Goal: Complete application form

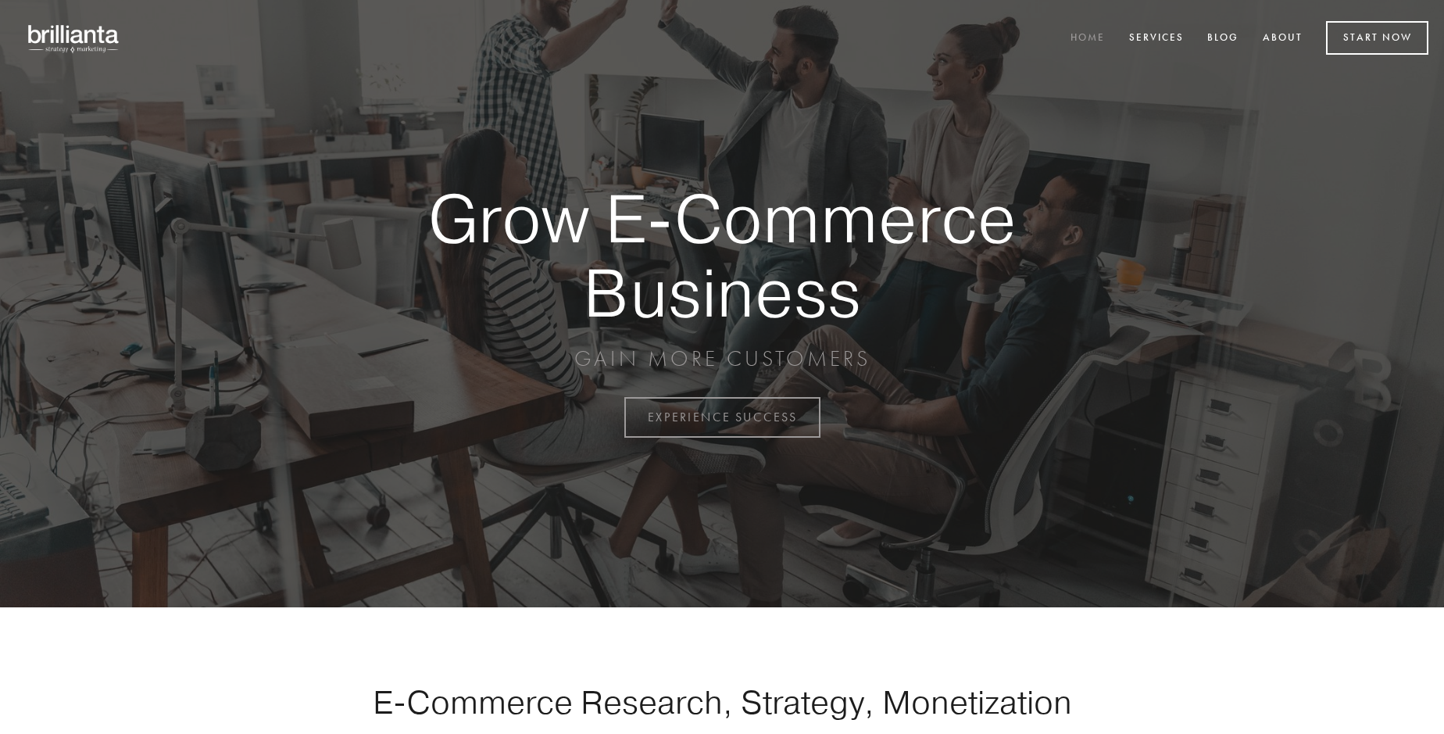
scroll to position [4095, 0]
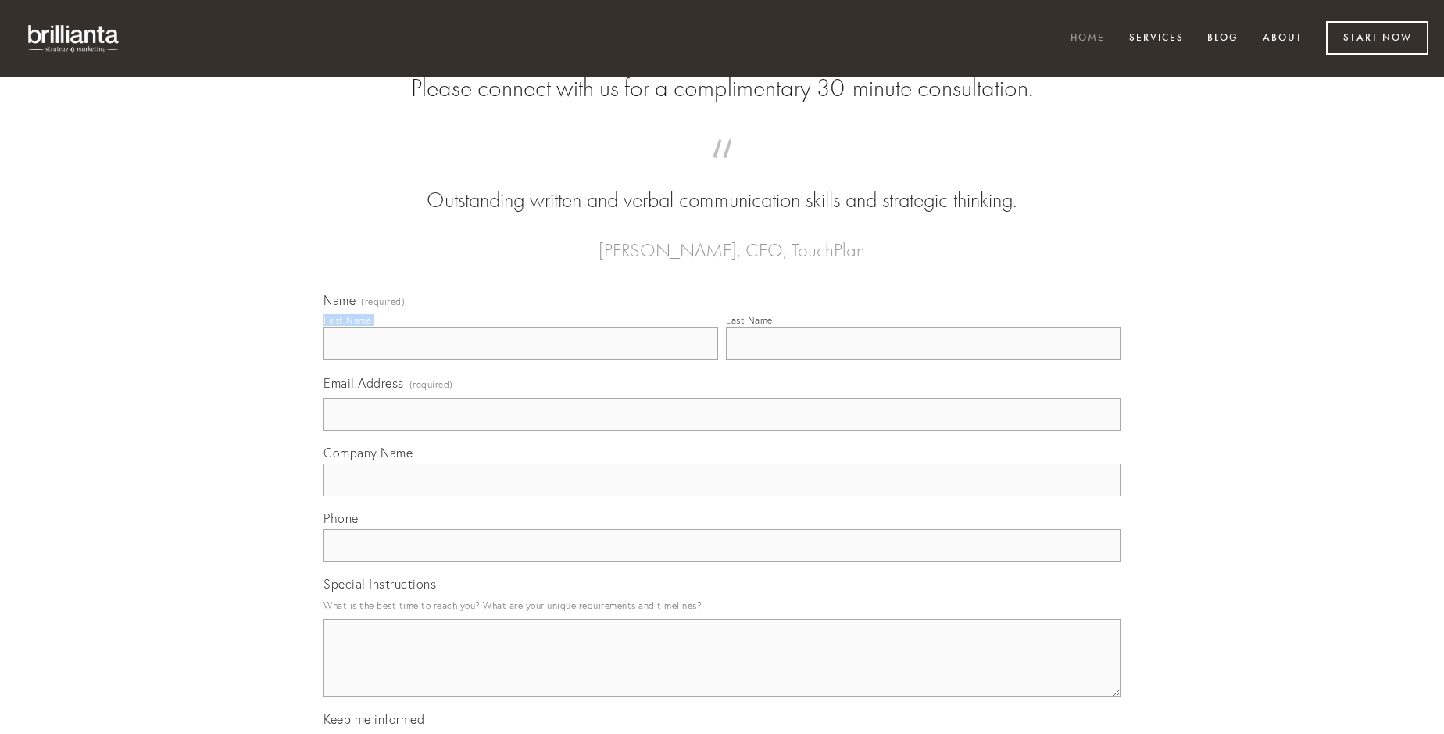
type input "[PERSON_NAME]"
click at [923, 359] on input "Last Name" at bounding box center [923, 343] width 395 height 33
type input "[PERSON_NAME]"
click at [722, 430] on input "Email Address (required)" at bounding box center [721, 414] width 797 height 33
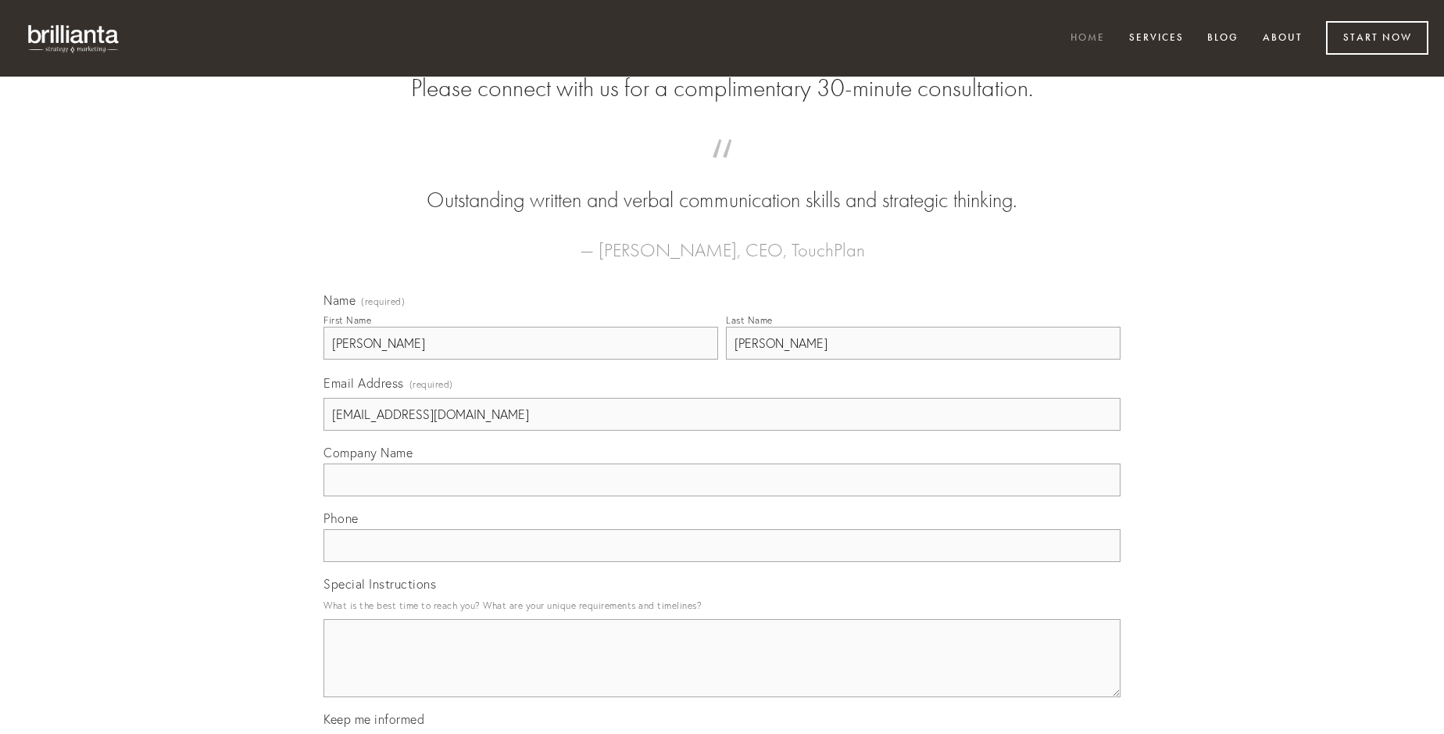
type input "[EMAIL_ADDRESS][DOMAIN_NAME]"
click at [722, 496] on input "Company Name" at bounding box center [721, 479] width 797 height 33
type input "colo"
click at [722, 562] on input "text" at bounding box center [721, 545] width 797 height 33
click at [722, 672] on textarea "Special Instructions" at bounding box center [721, 658] width 797 height 78
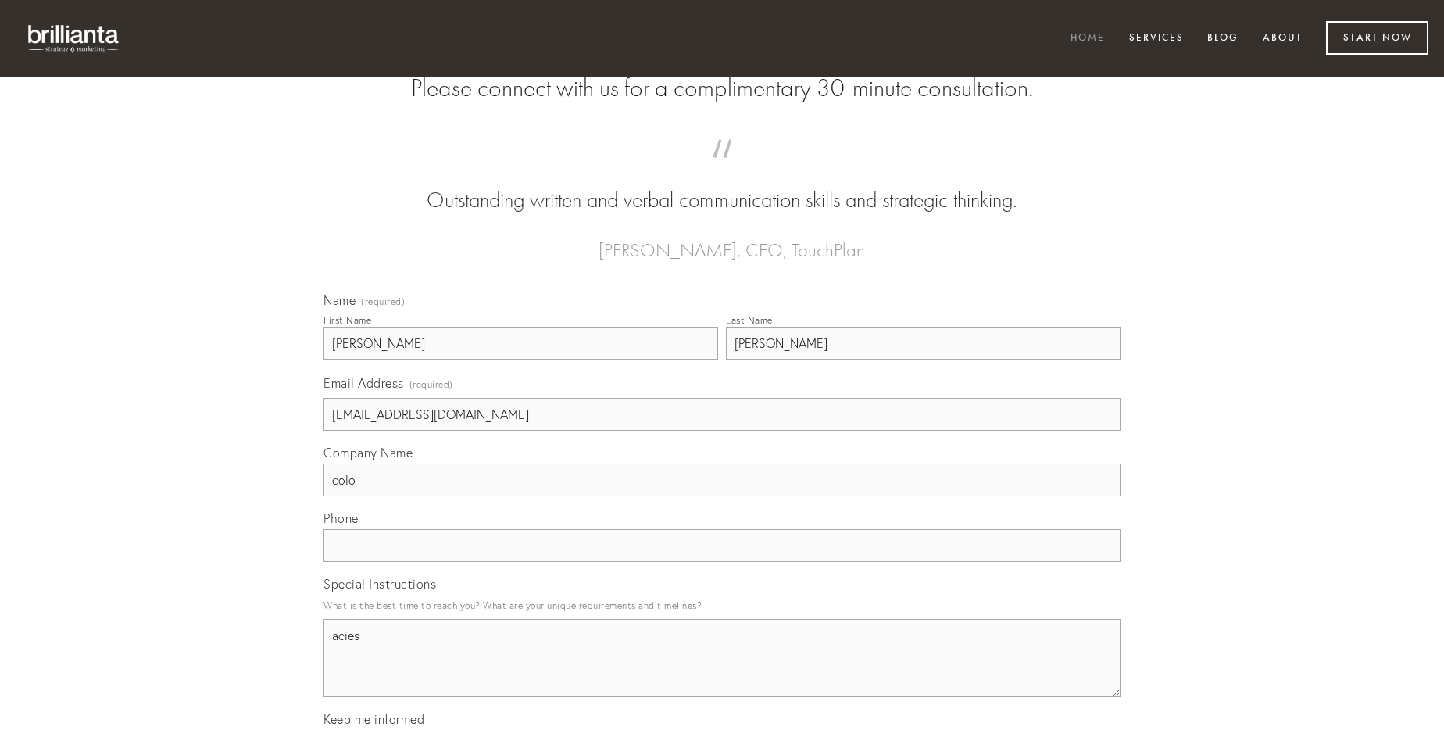
type textarea "acies"
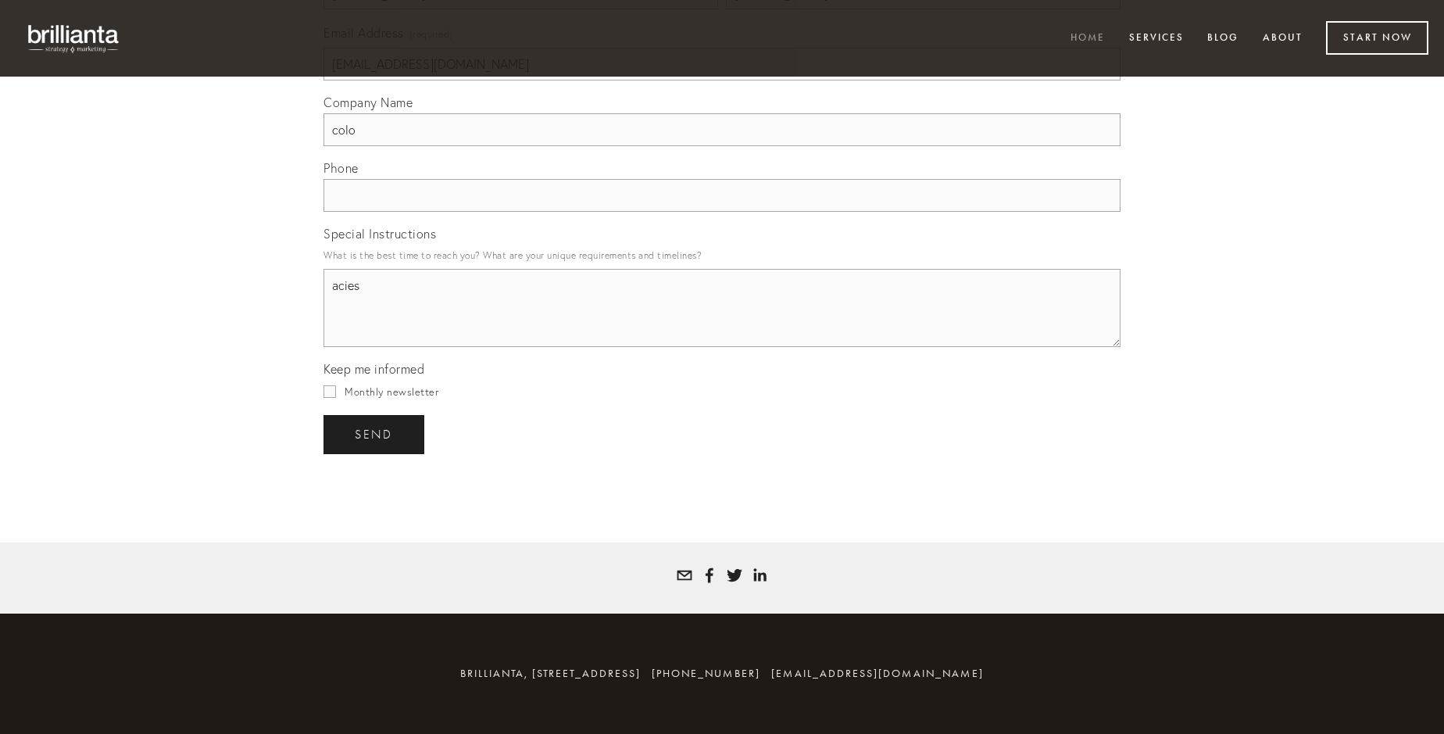
click at [375, 434] on span "send" at bounding box center [374, 434] width 38 height 14
